Goal: Transaction & Acquisition: Purchase product/service

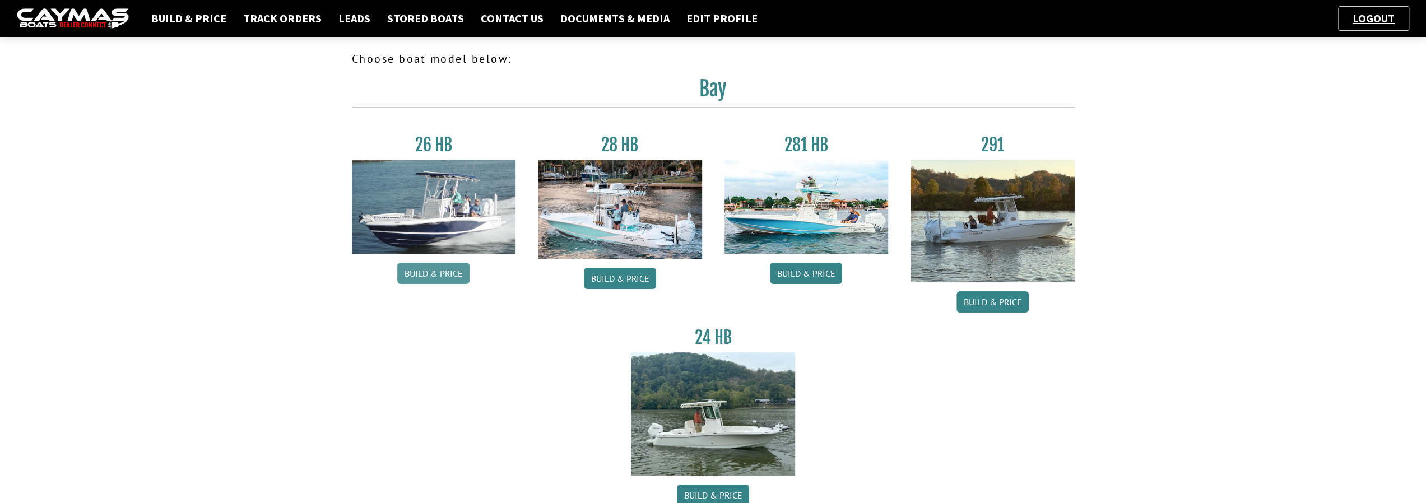
click at [429, 270] on link "Build & Price" at bounding box center [433, 273] width 72 height 21
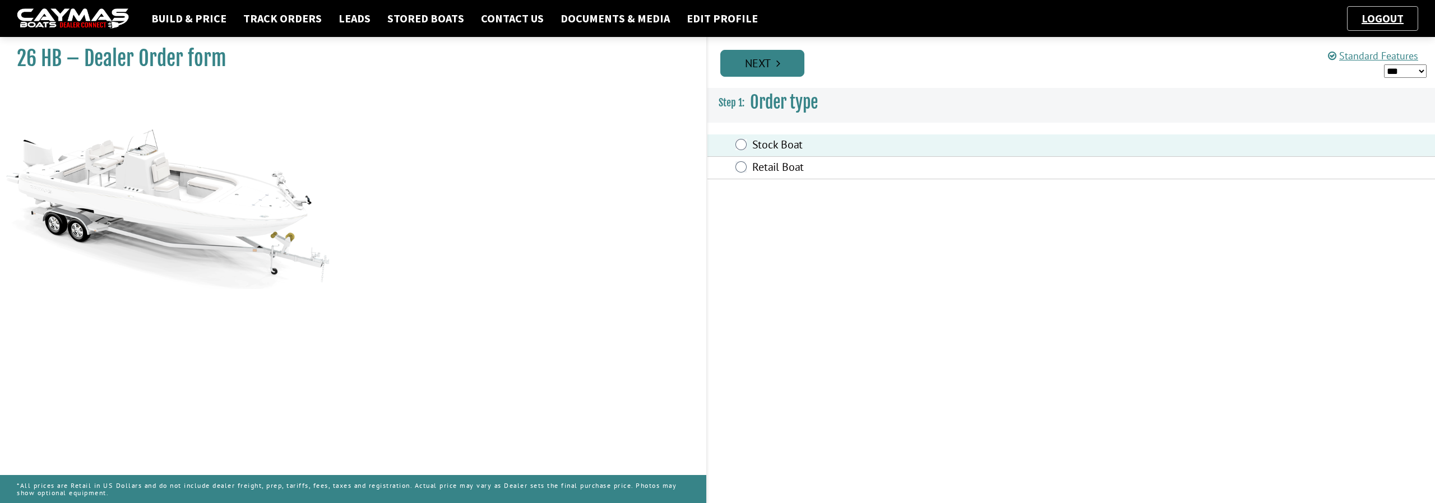
click at [773, 70] on link "Next" at bounding box center [762, 63] width 84 height 27
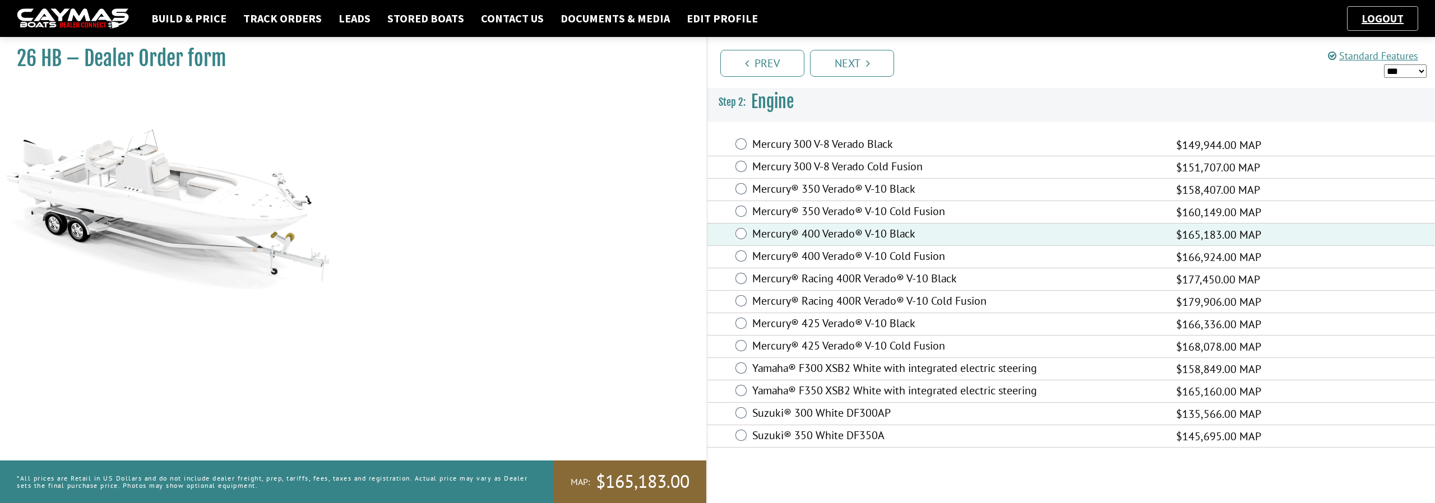
click at [1421, 69] on select "*** ****** ******" at bounding box center [1405, 71] width 43 height 14
select select "*"
click at [1384, 64] on select "*** ****** ******" at bounding box center [1405, 71] width 43 height 14
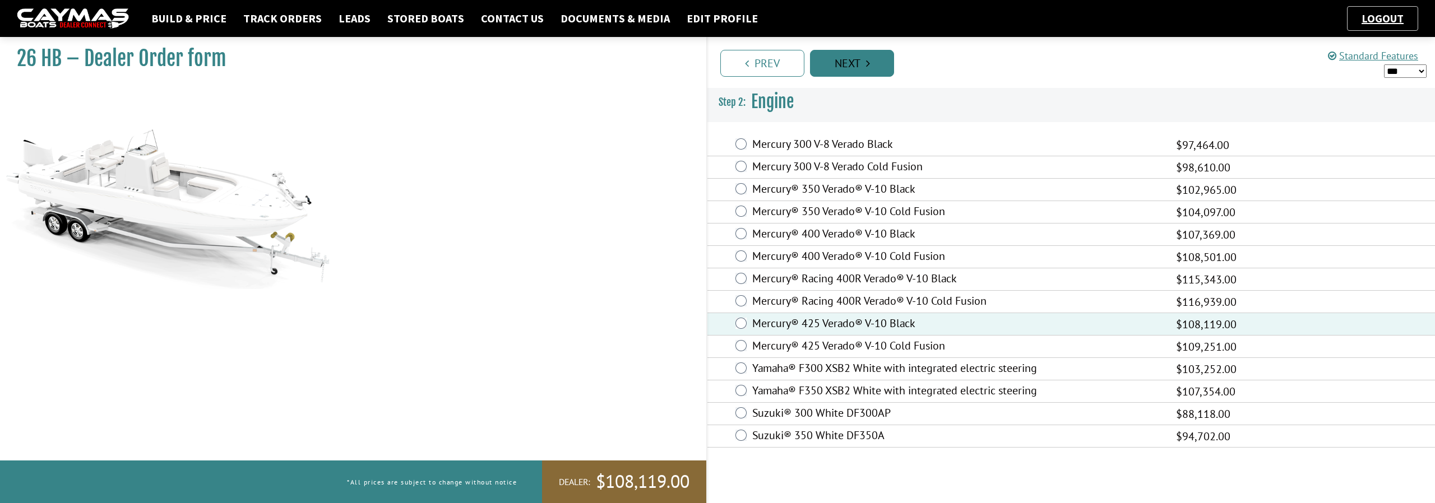
click at [856, 68] on link "Next" at bounding box center [852, 63] width 84 height 27
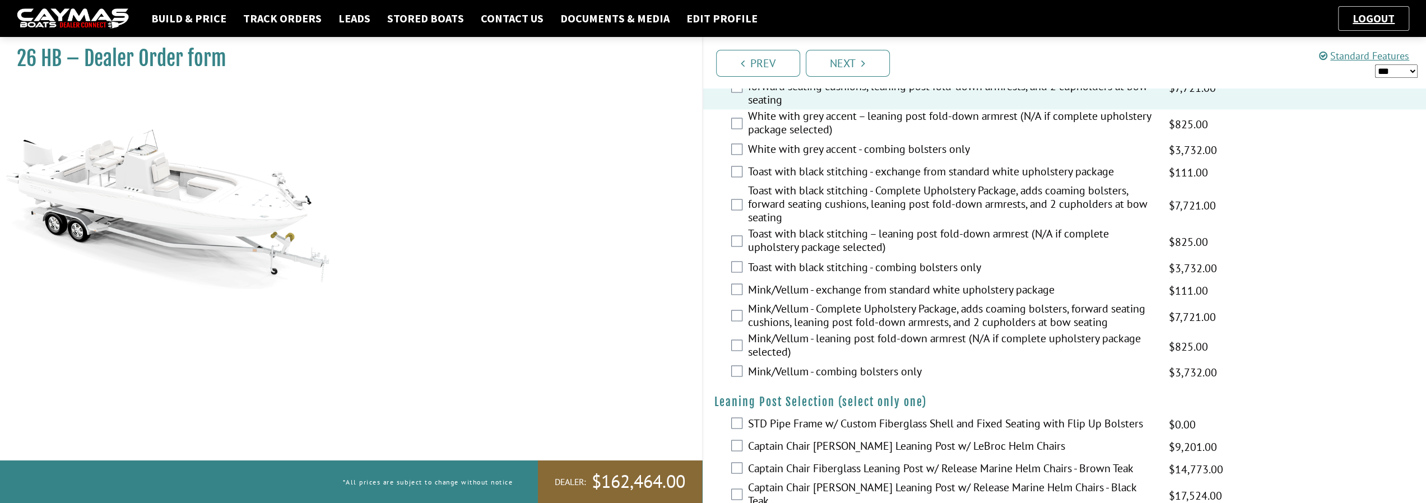
scroll to position [1835, 0]
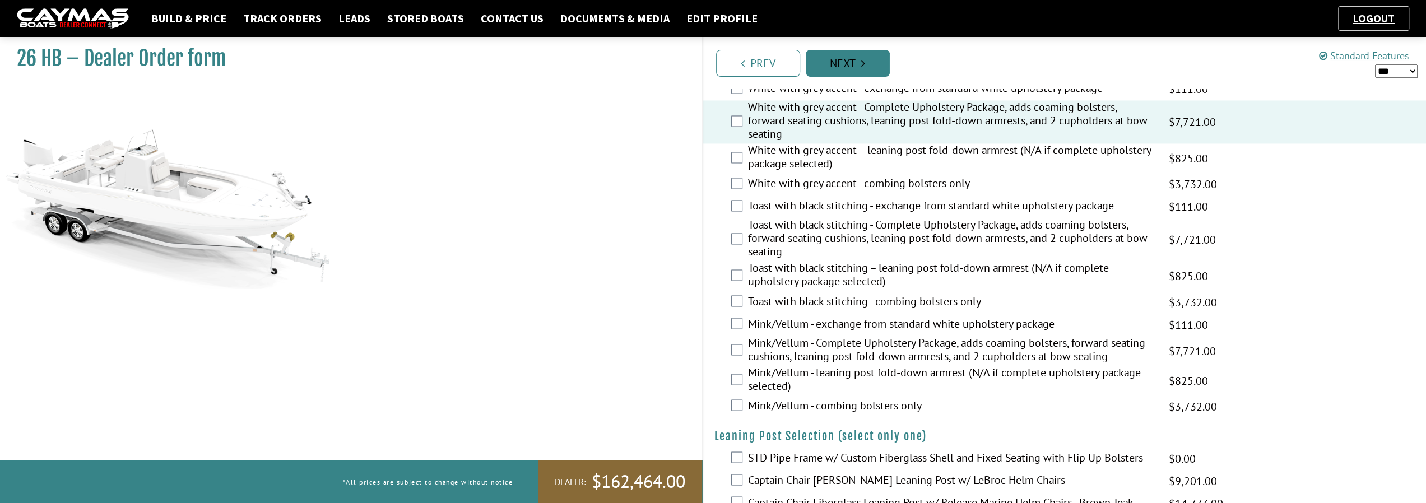
click at [855, 59] on link "Next" at bounding box center [848, 63] width 84 height 27
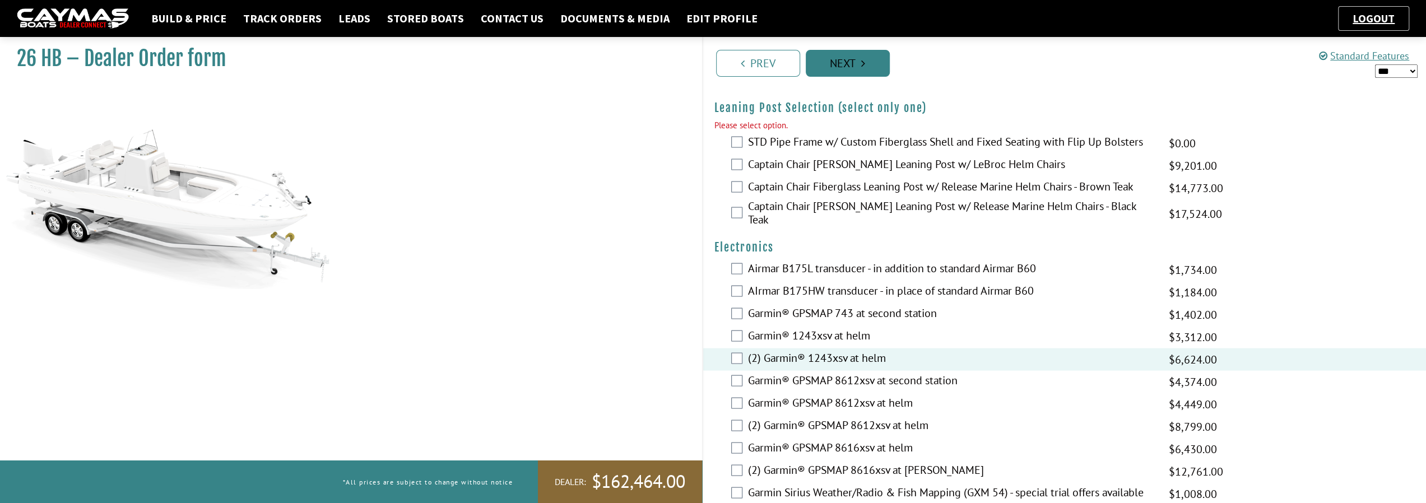
scroll to position [2169, 0]
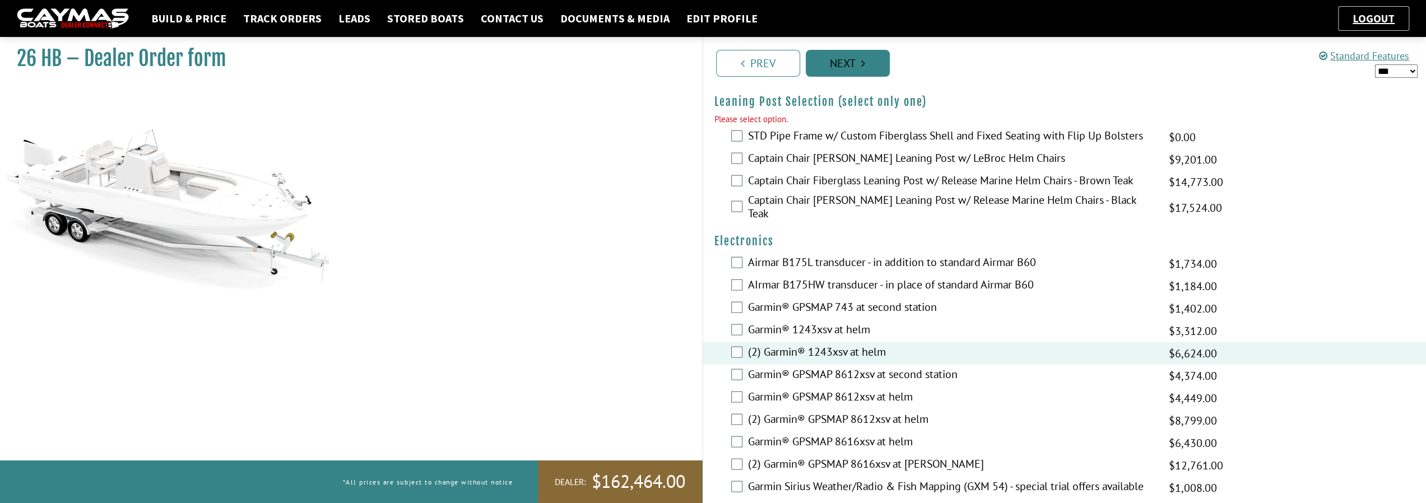
click at [855, 59] on link "Next" at bounding box center [848, 63] width 84 height 27
click at [760, 69] on link "Prev" at bounding box center [758, 63] width 84 height 27
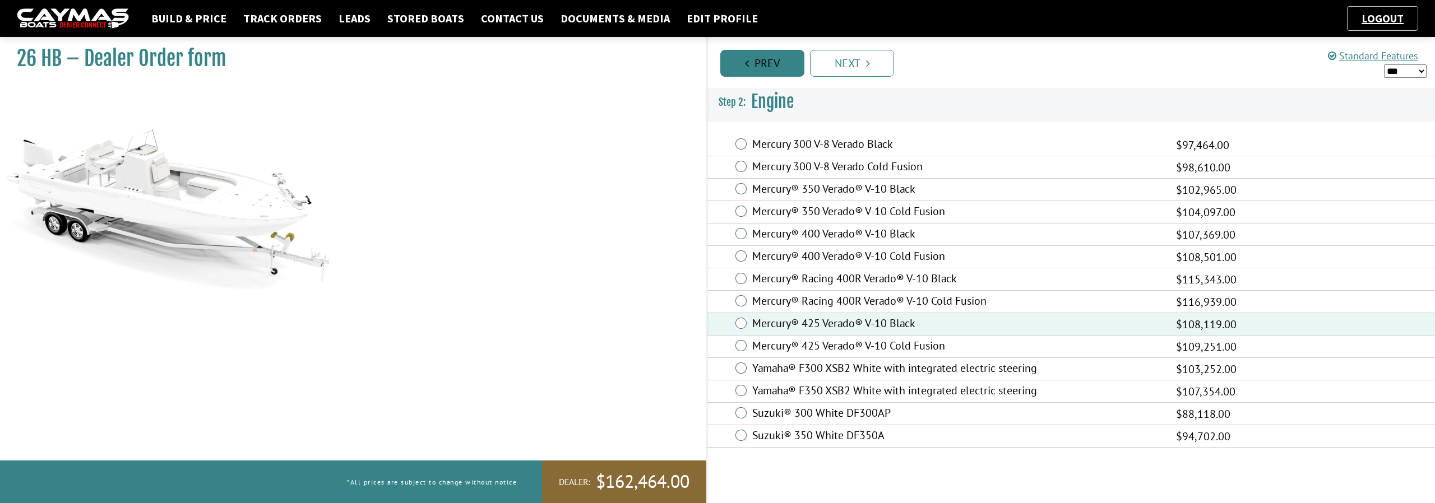
click at [759, 68] on link "Prev" at bounding box center [762, 63] width 84 height 27
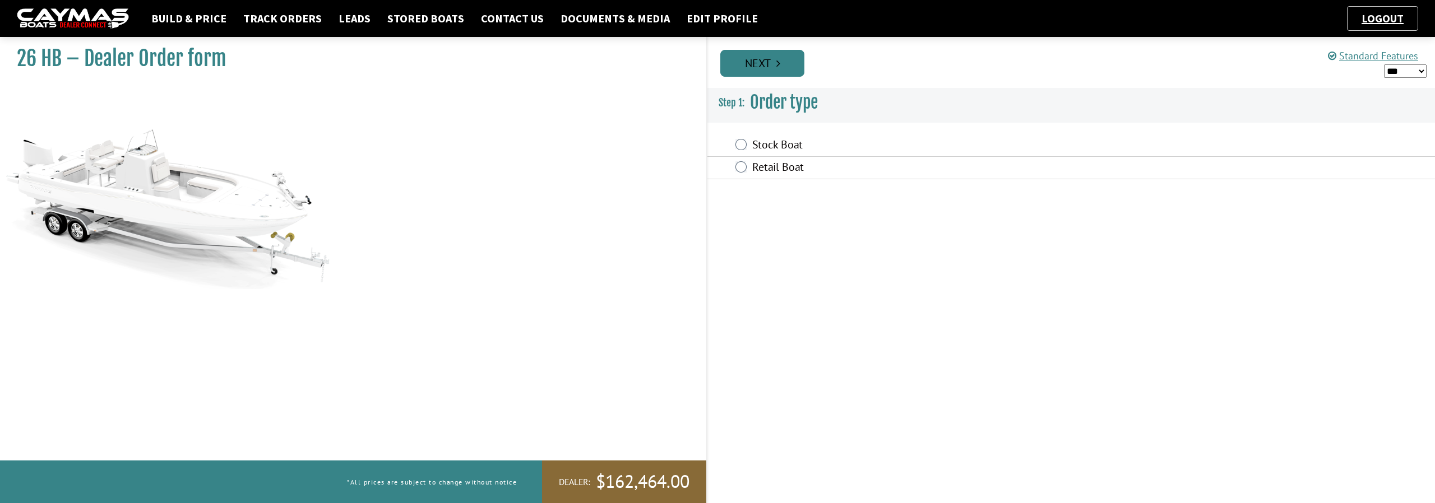
click at [774, 63] on link "Next" at bounding box center [762, 63] width 84 height 27
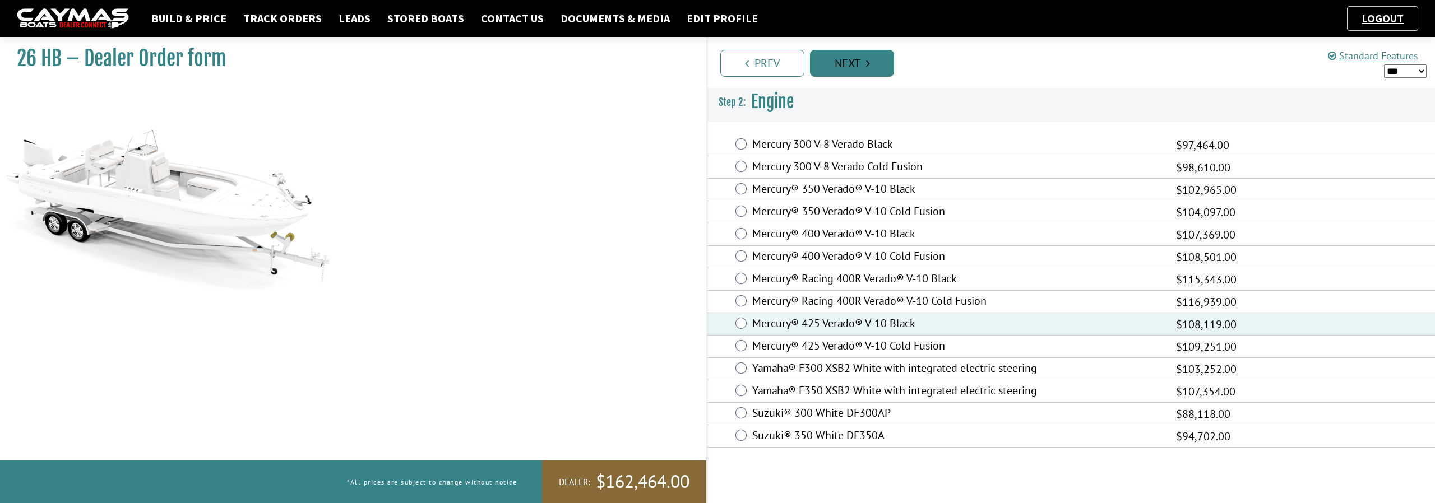
click at [774, 63] on link "Prev" at bounding box center [762, 63] width 84 height 27
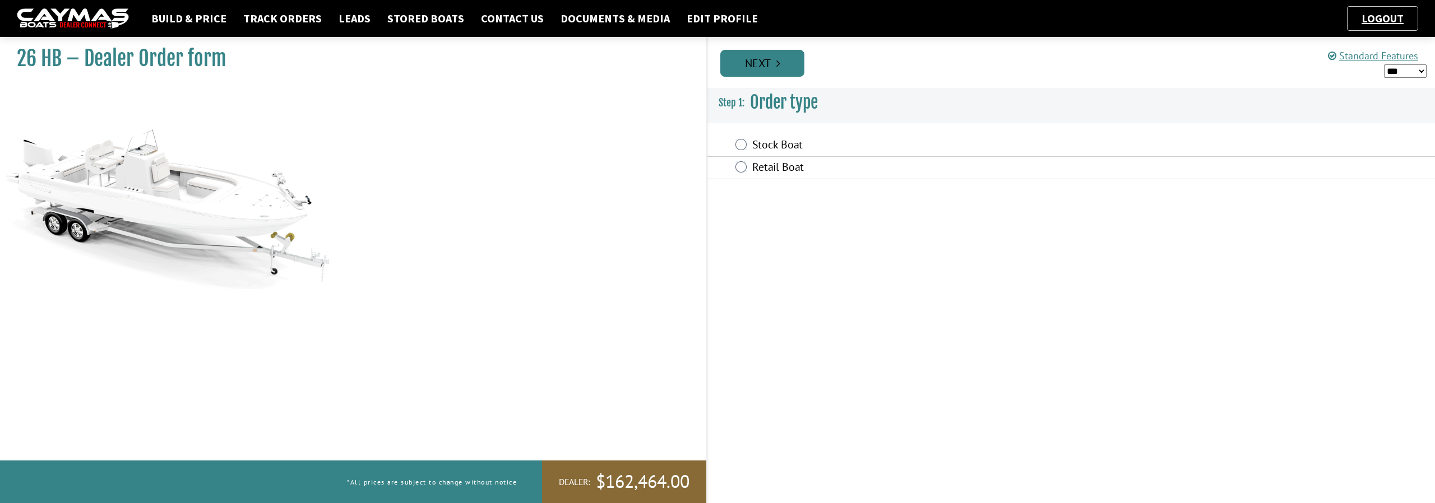
click at [774, 63] on link "Next" at bounding box center [762, 63] width 84 height 27
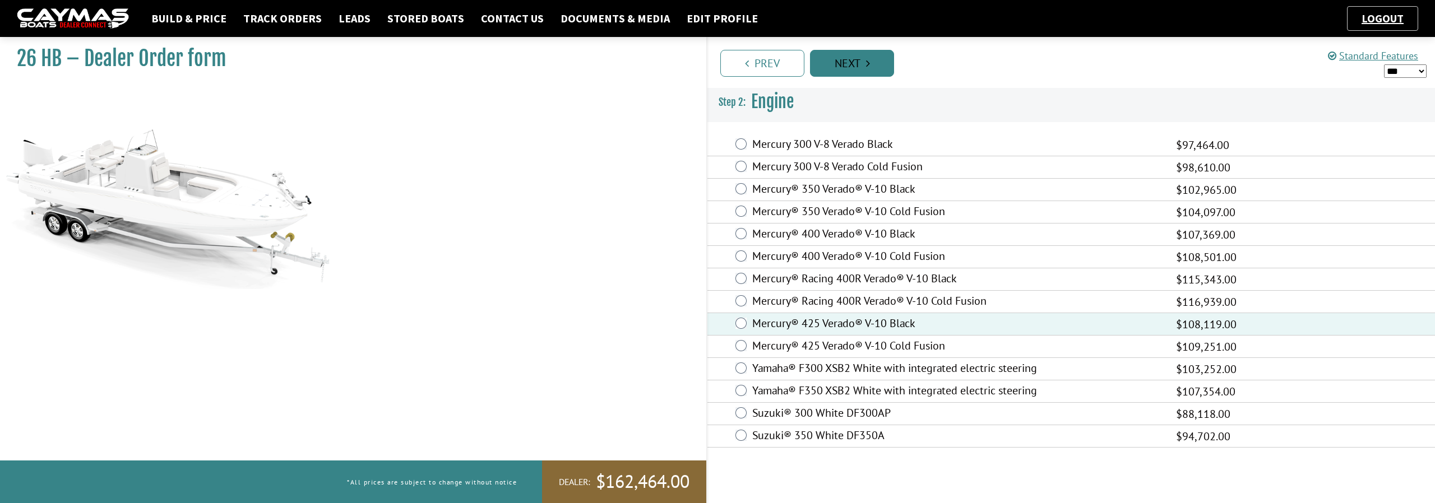
click at [868, 64] on icon "Pagination" at bounding box center [868, 63] width 4 height 11
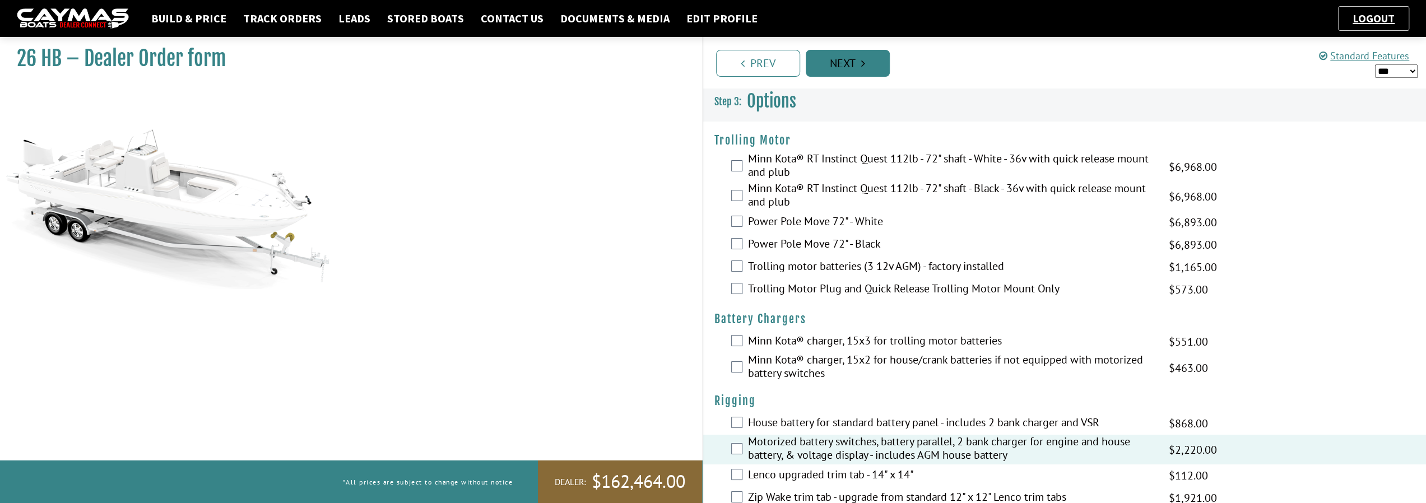
click at [868, 64] on link "Next" at bounding box center [848, 63] width 84 height 27
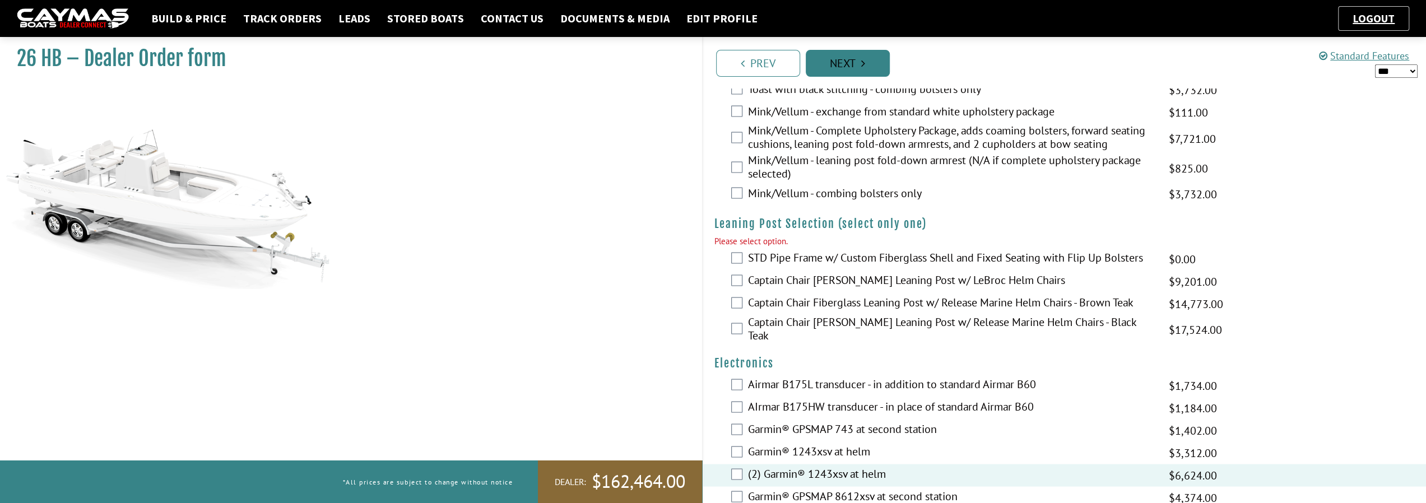
scroll to position [2169, 0]
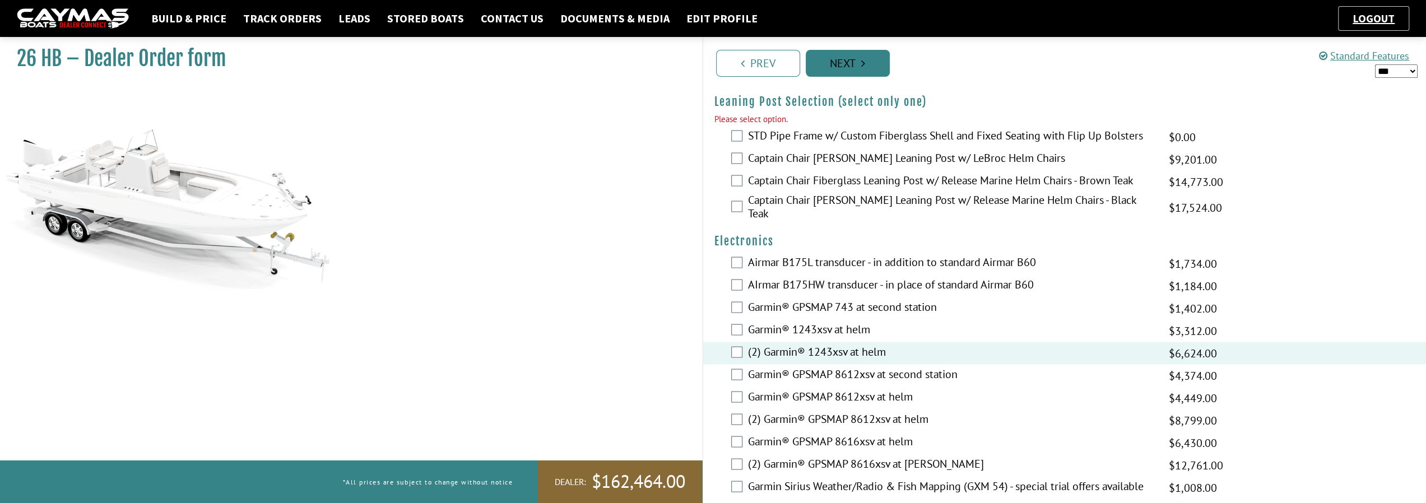
click at [868, 64] on link "Next" at bounding box center [848, 63] width 84 height 27
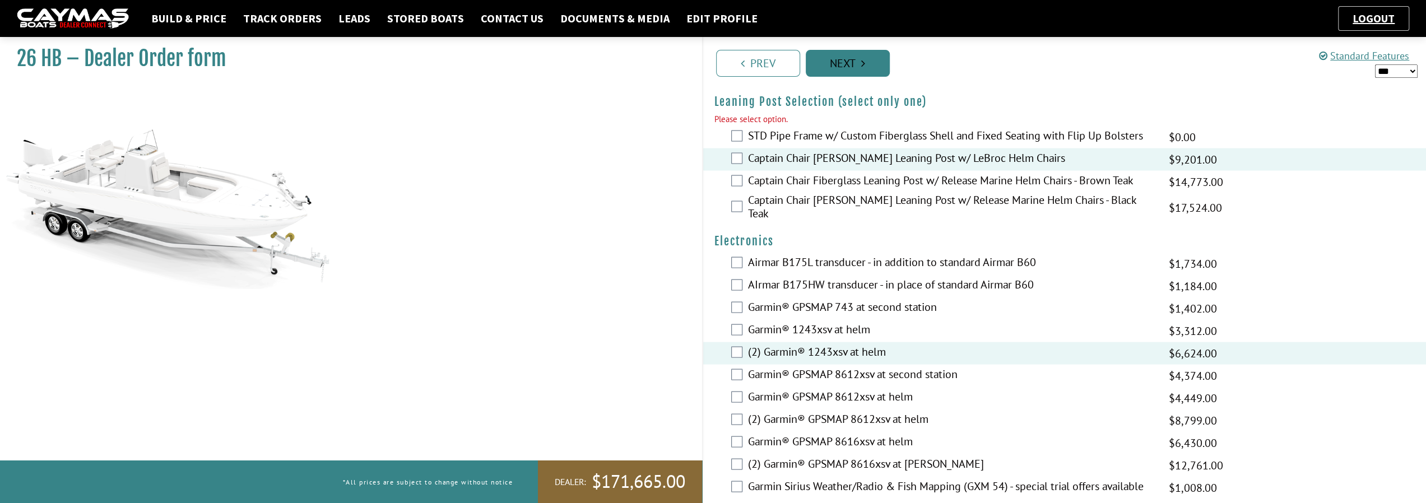
click at [852, 63] on link "Next" at bounding box center [848, 63] width 84 height 27
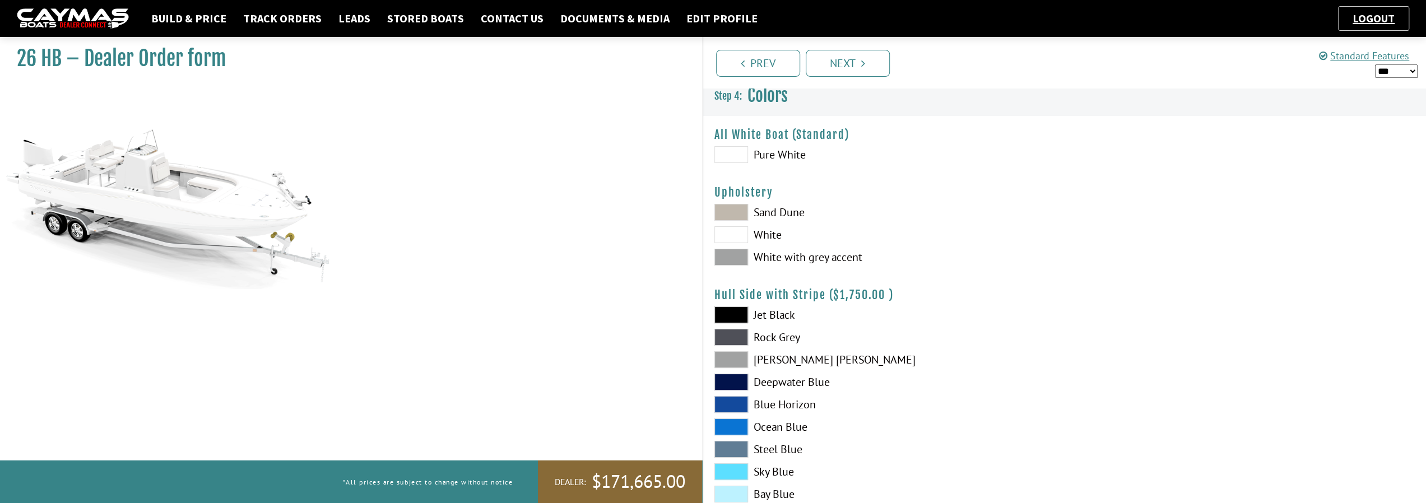
scroll to position [0, 0]
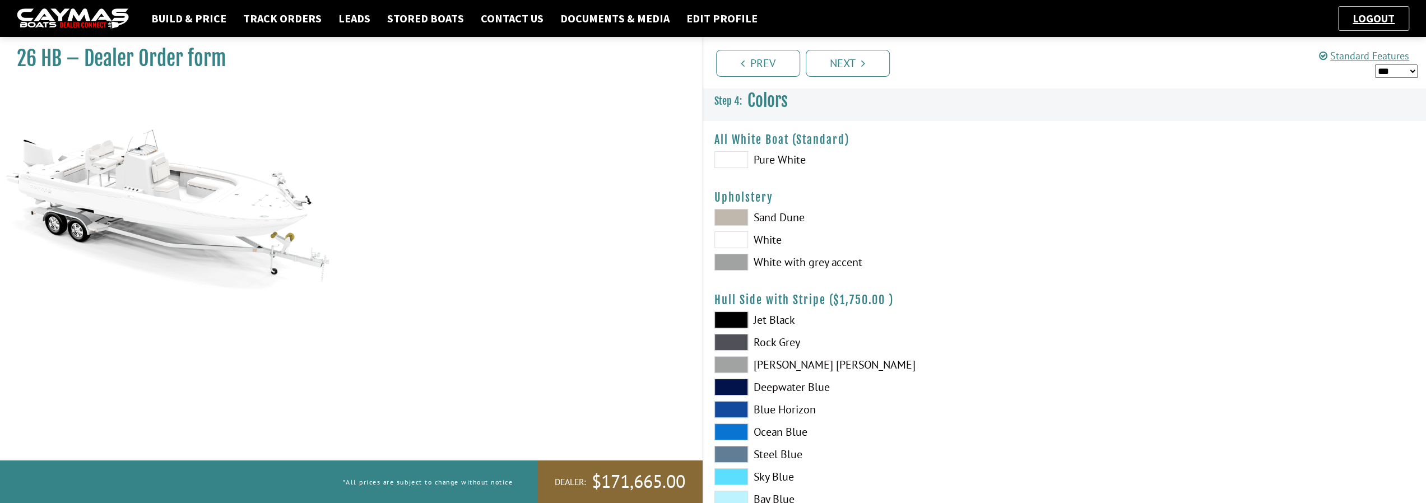
click at [745, 263] on span at bounding box center [732, 262] width 34 height 17
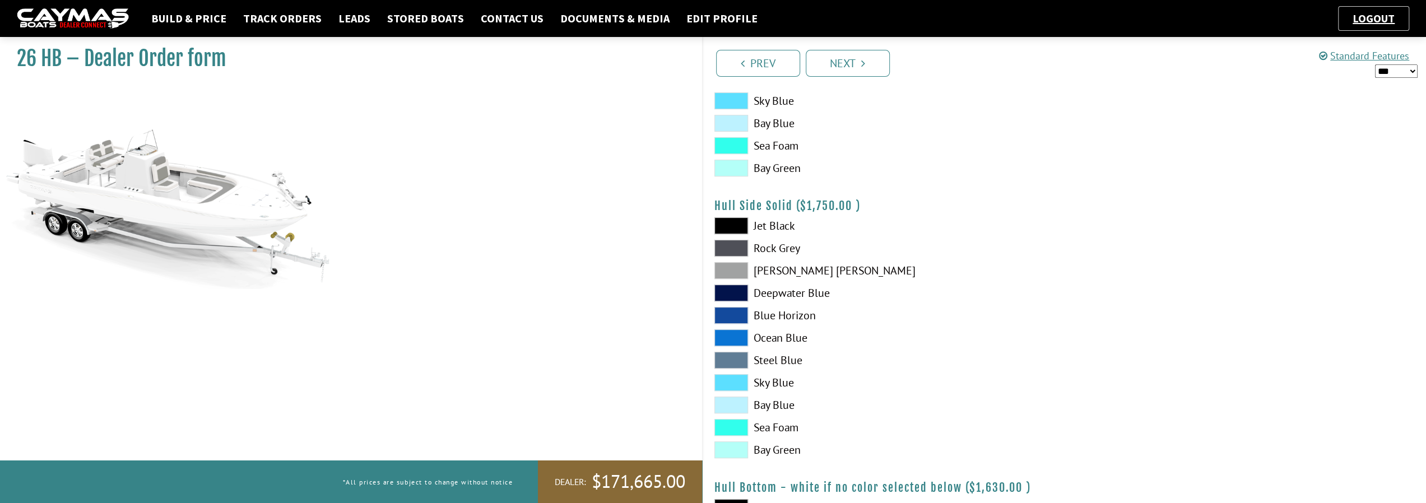
scroll to position [392, 0]
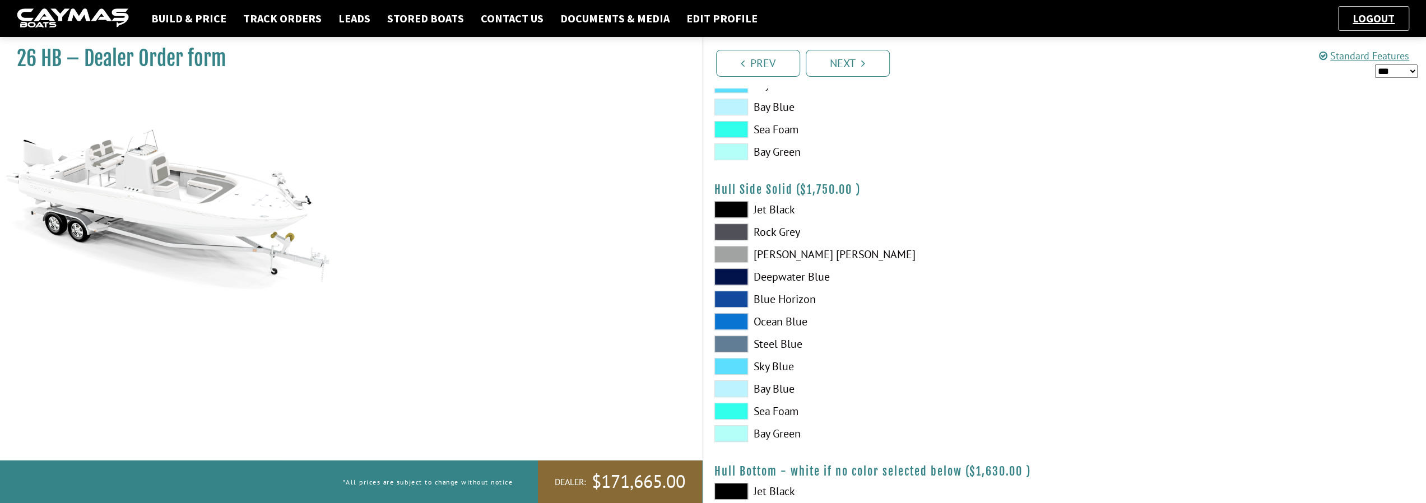
click at [745, 231] on span at bounding box center [732, 232] width 34 height 17
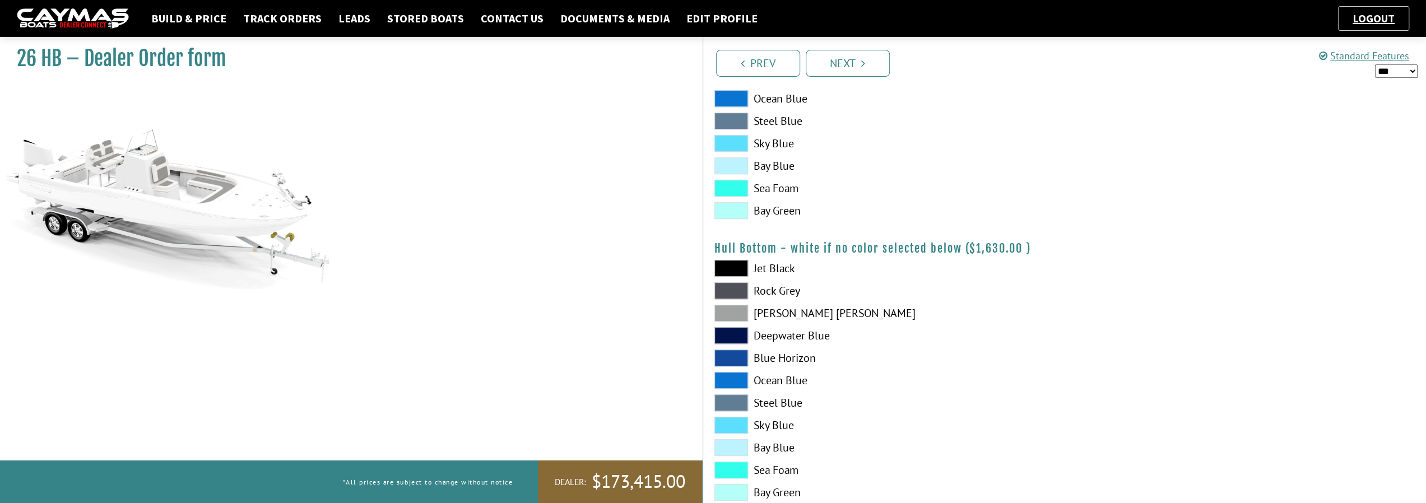
scroll to position [616, 0]
click at [736, 270] on span at bounding box center [732, 267] width 34 height 17
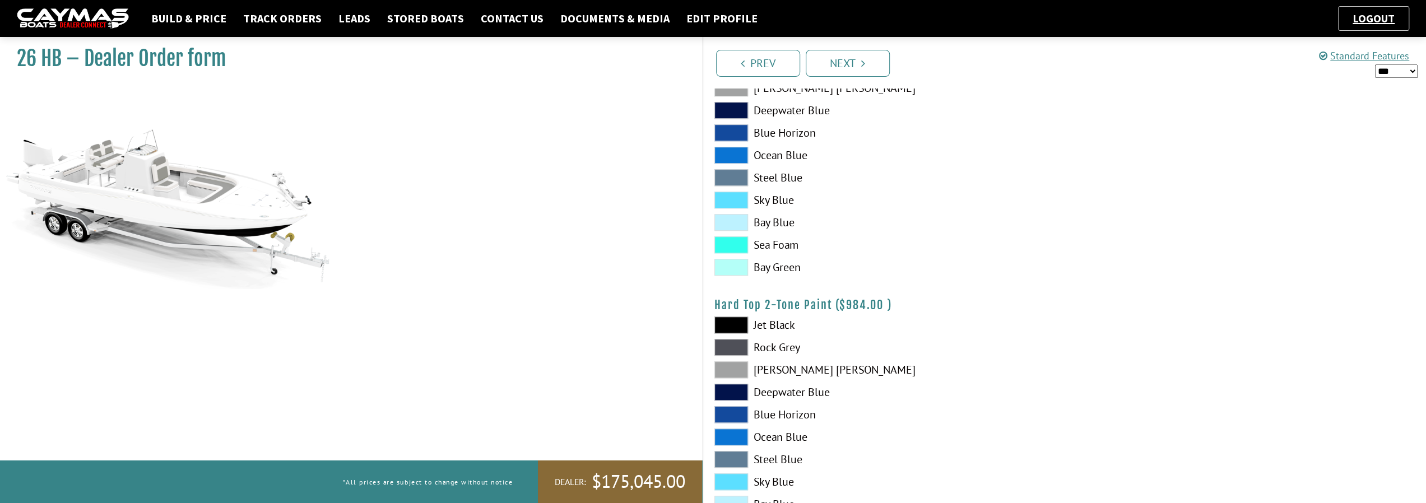
scroll to position [897, 0]
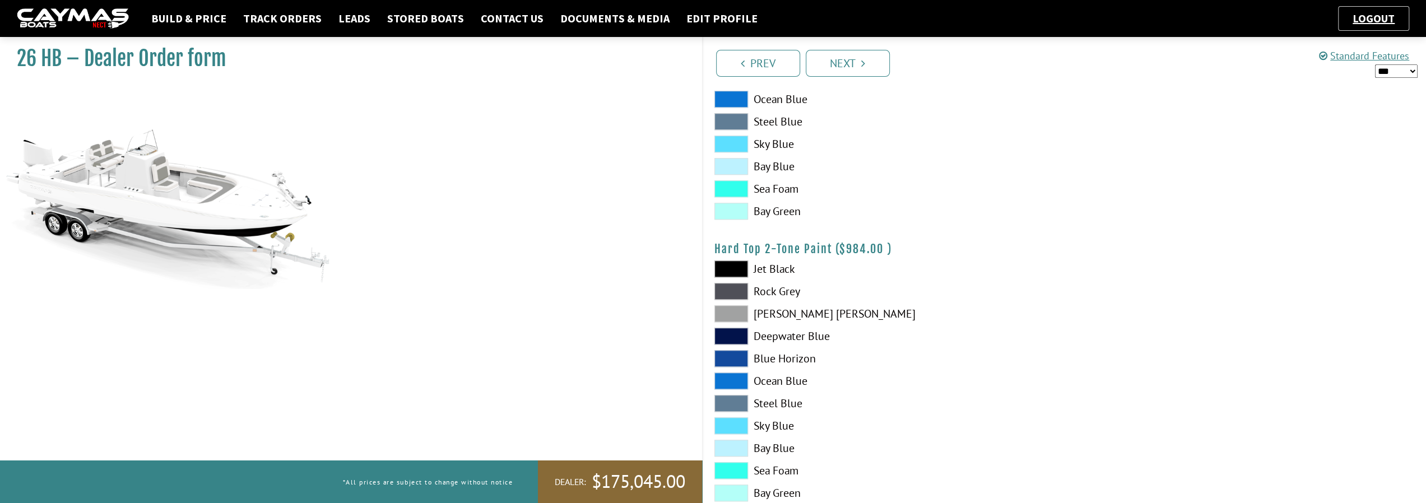
click at [733, 285] on span at bounding box center [732, 291] width 34 height 17
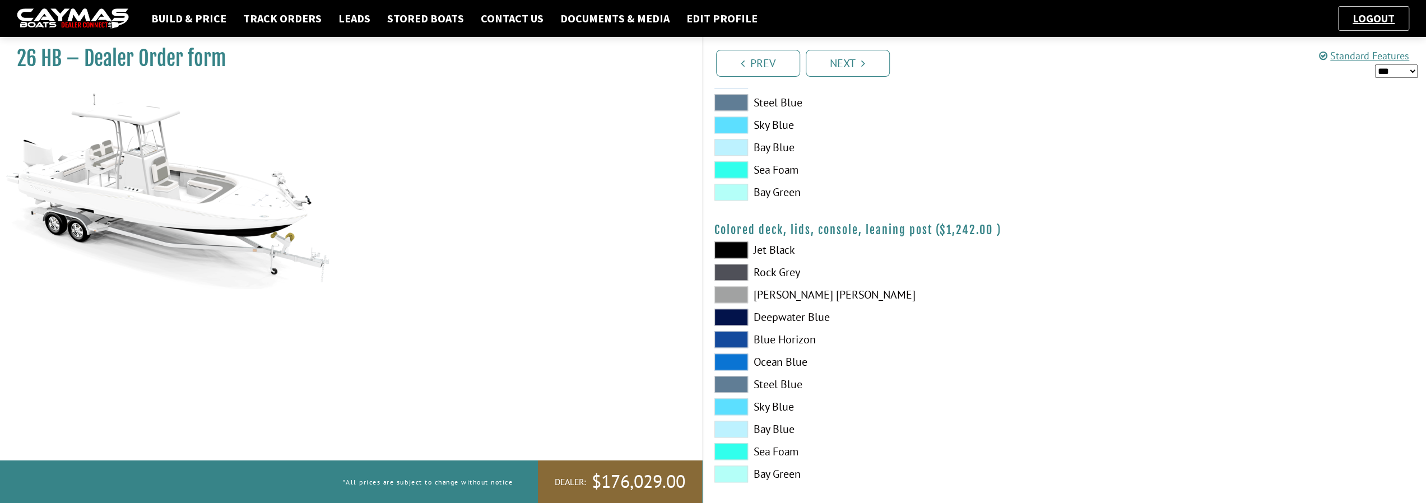
scroll to position [1208, 0]
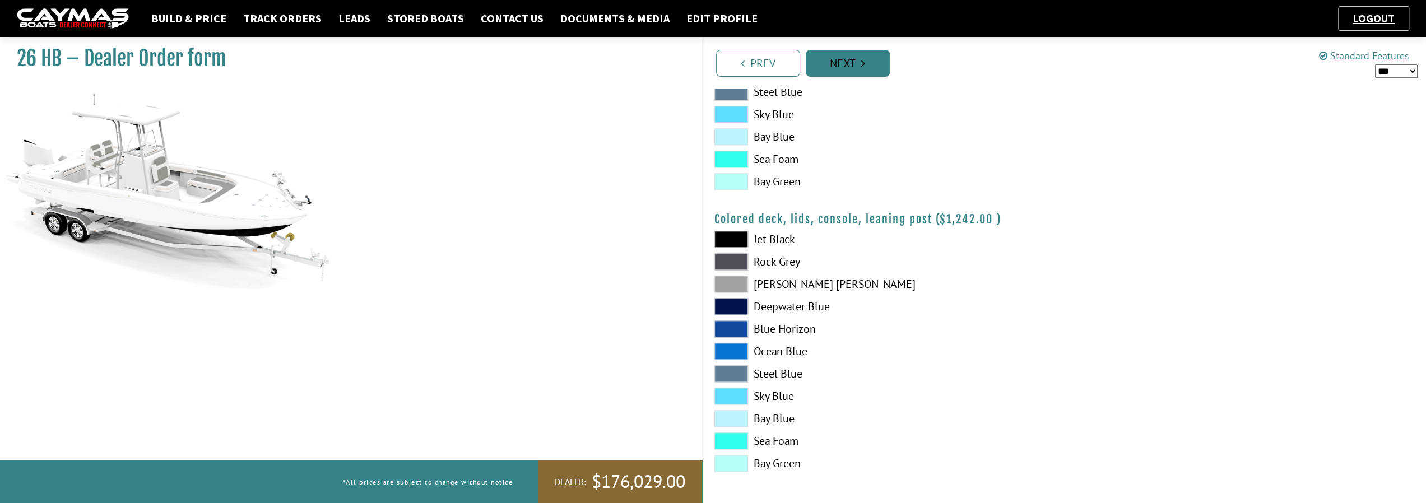
click at [845, 60] on link "Next" at bounding box center [848, 63] width 84 height 27
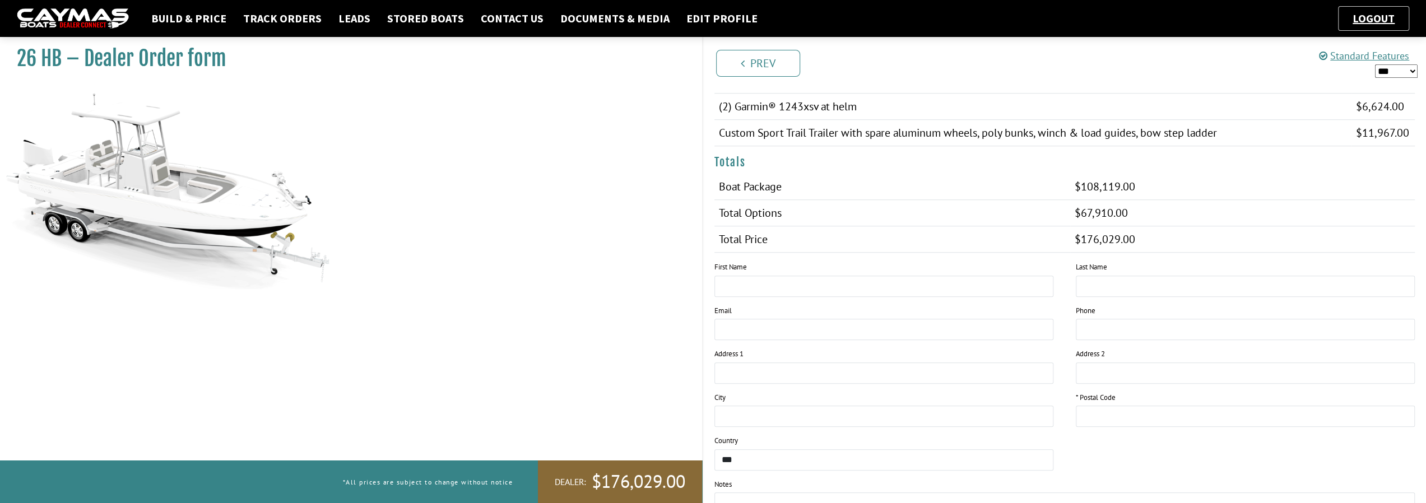
scroll to position [841, 0]
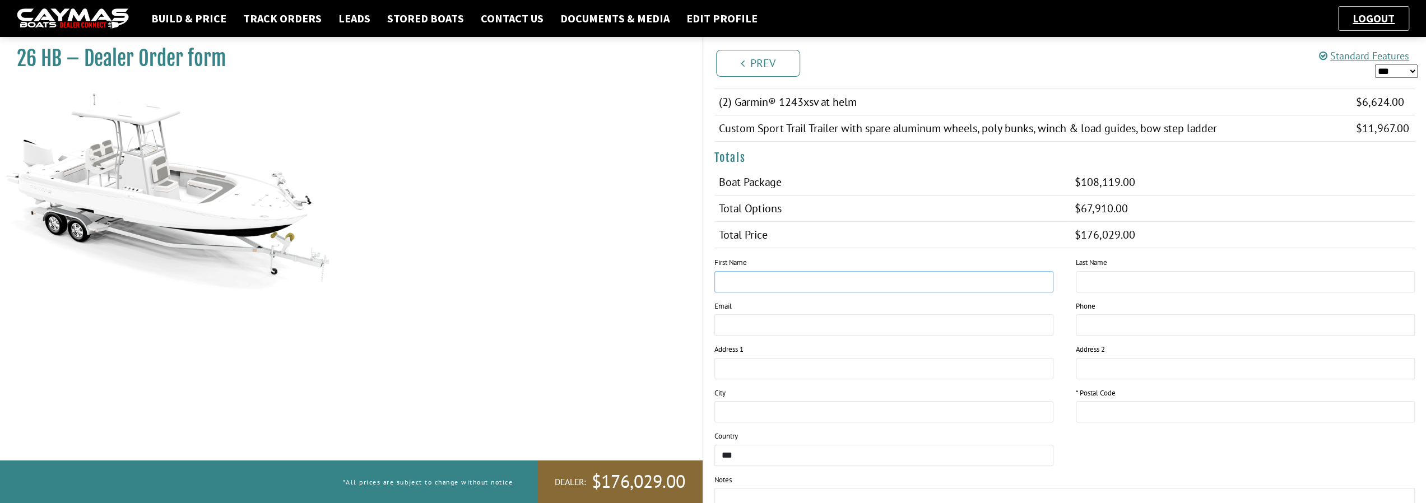
click at [881, 271] on input "text" at bounding box center [884, 281] width 339 height 21
type input "****"
type input "*****"
type input "**********"
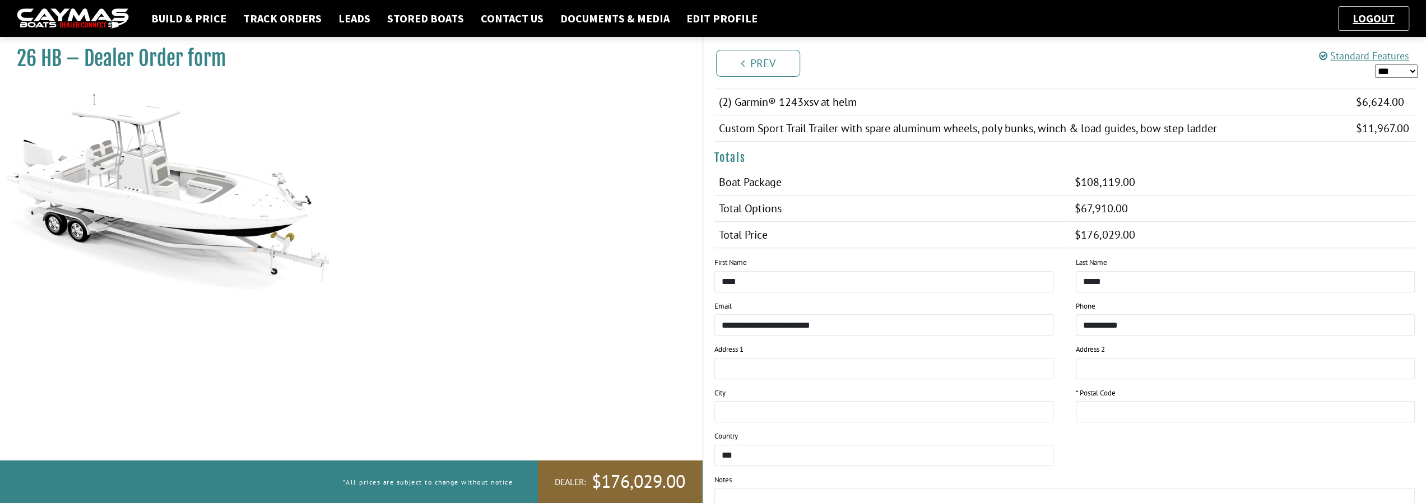
type input "**********"
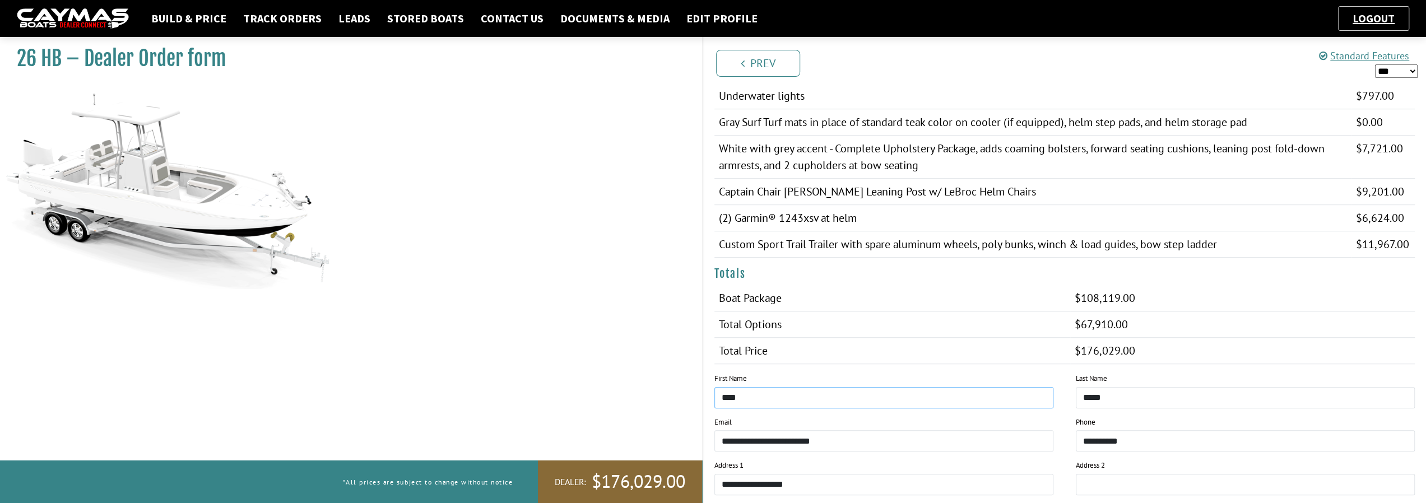
scroll to position [729, 0]
